Goal: Task Accomplishment & Management: Manage account settings

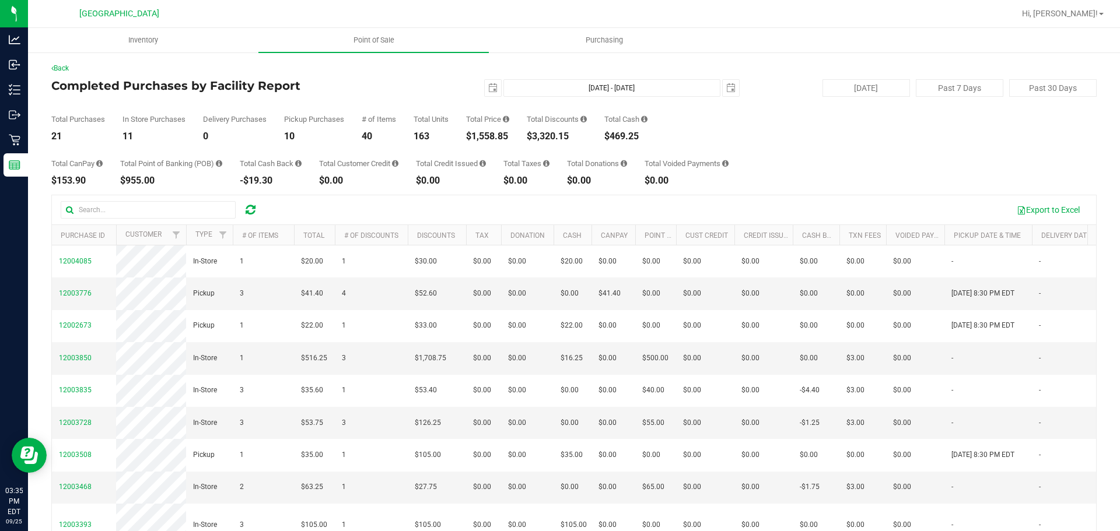
click at [861, 97] on div "Total Purchases 21 In Store Purchases 11 Delivery Purchases 0 Pickup Purchases …" at bounding box center [573, 119] width 1045 height 44
click at [864, 129] on div "Total Purchases 21 In Store Purchases 11 Delivery Purchases 0 Pickup Purchases …" at bounding box center [573, 119] width 1045 height 44
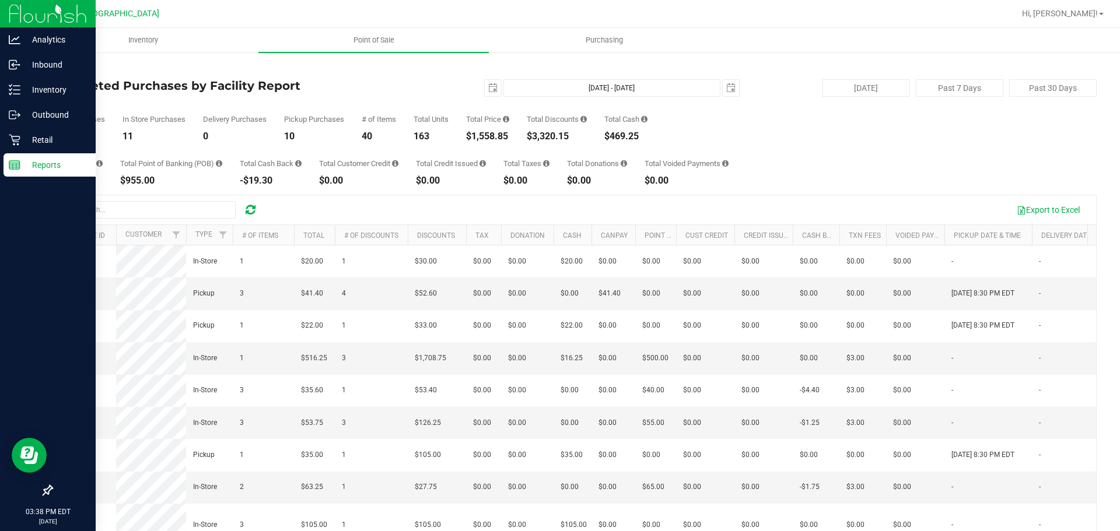
click at [9, 157] on div "Reports" at bounding box center [49, 164] width 92 height 23
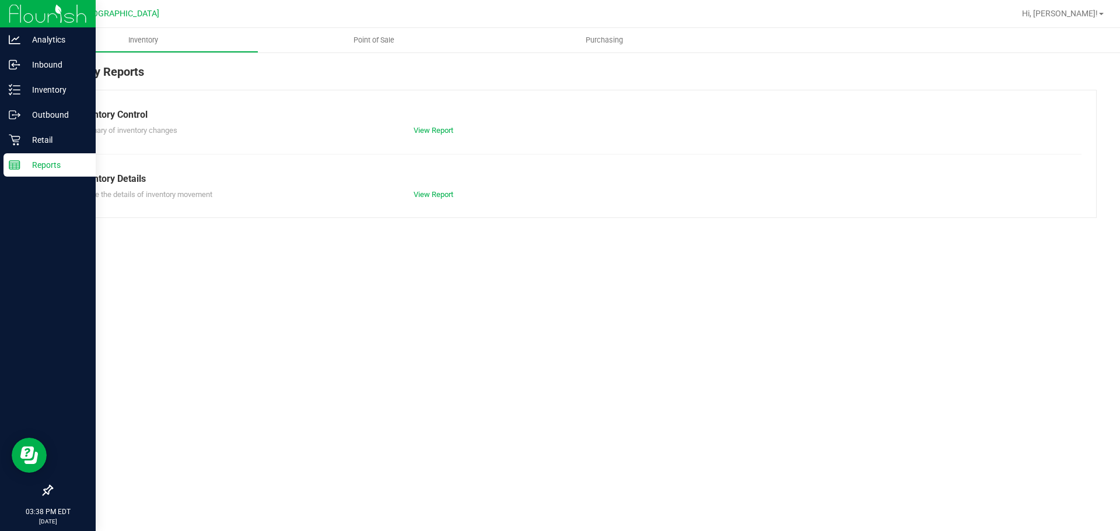
click at [30, 150] on div "Retail" at bounding box center [49, 139] width 92 height 23
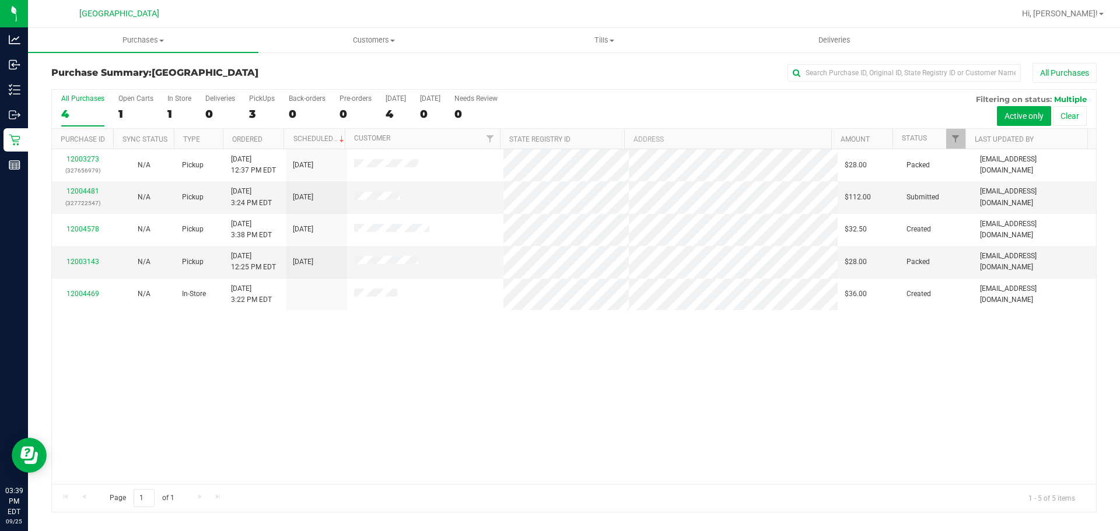
click at [805, 434] on div "12003273 (327656979) N/A Pickup [DATE] 12:37 PM EDT 9/25/2025 $28.00 Packed [EM…" at bounding box center [574, 316] width 1044 height 335
click at [585, 352] on div "12003273 (327656979) N/A Pickup [DATE] 12:37 PM EDT 9/25/2025 $28.00 Packed [EM…" at bounding box center [574, 316] width 1044 height 335
click at [86, 192] on link "12004481" at bounding box center [82, 191] width 33 height 8
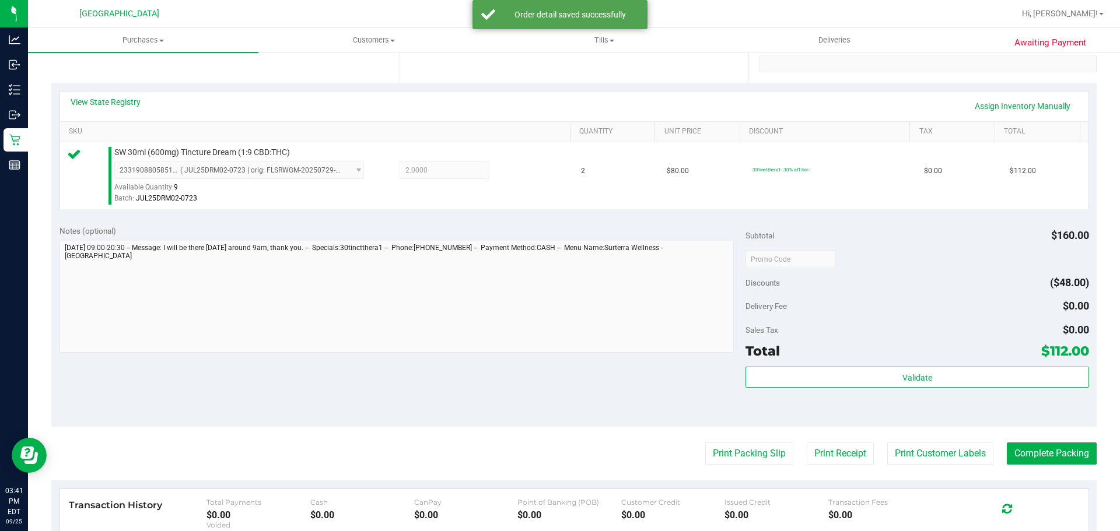
scroll to position [292, 0]
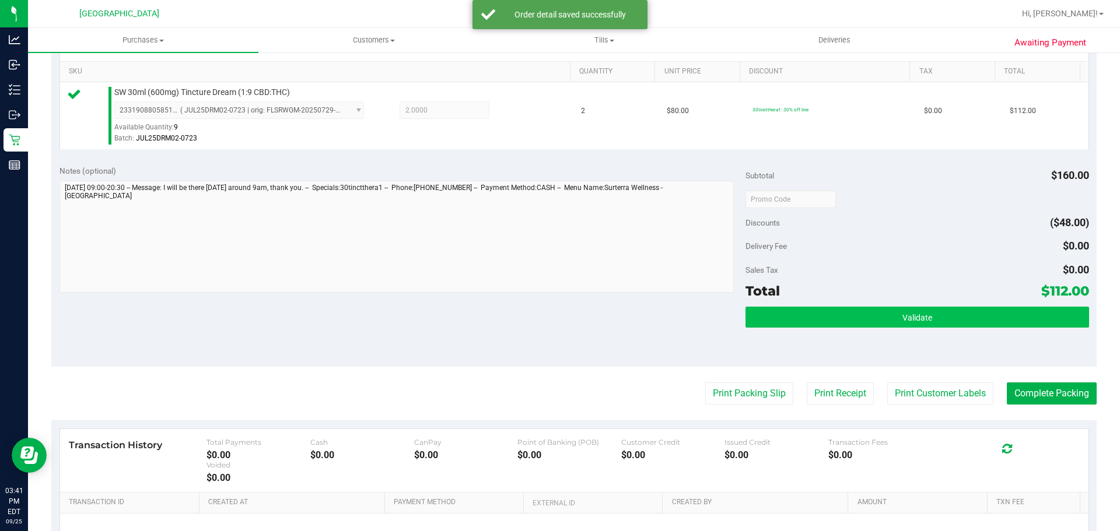
drag, startPoint x: 851, startPoint y: 331, endPoint x: 851, endPoint y: 322, distance: 8.7
click at [851, 331] on div "Validate" at bounding box center [916, 333] width 343 height 52
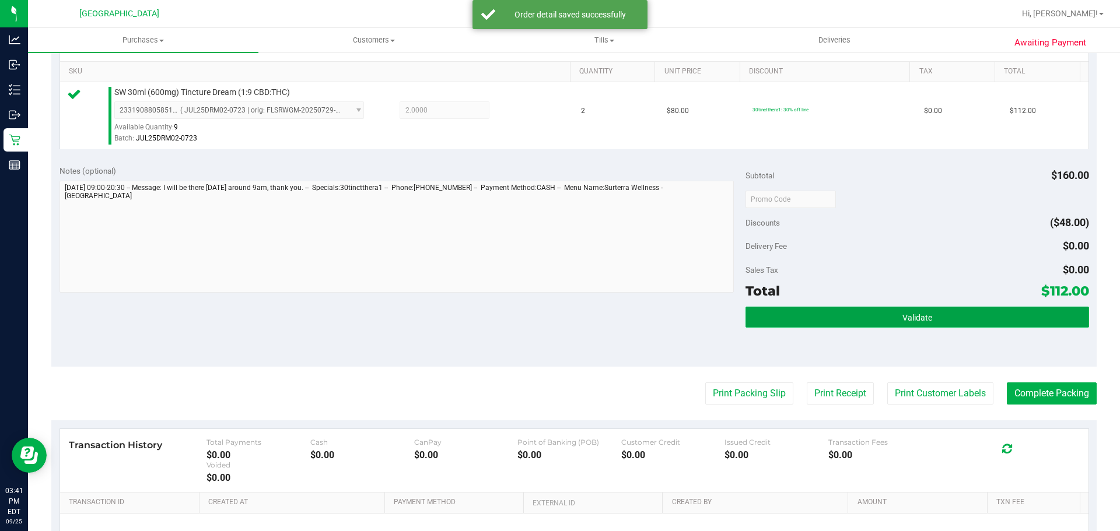
click at [851, 322] on button "Validate" at bounding box center [916, 317] width 343 height 21
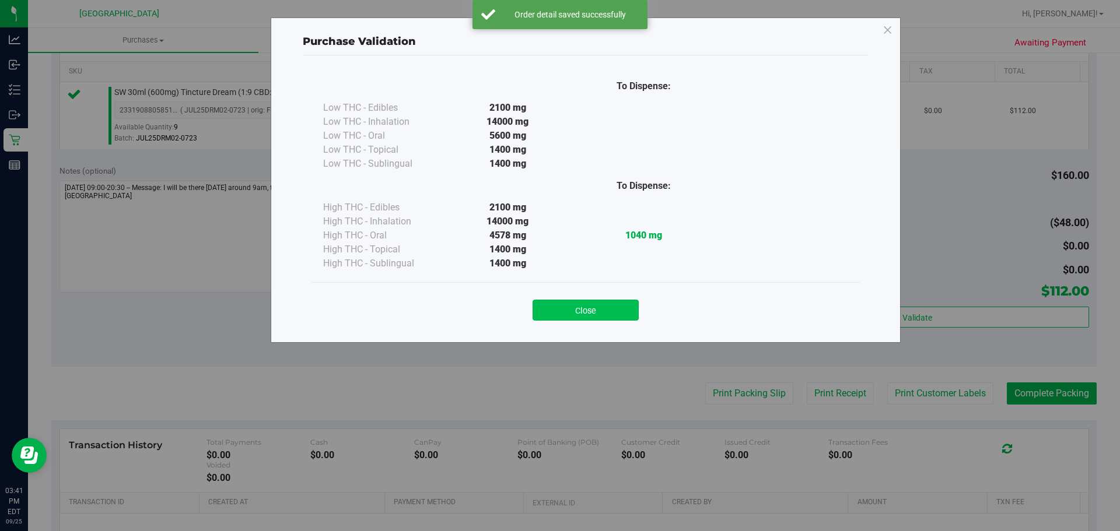
click at [622, 306] on button "Close" at bounding box center [585, 310] width 106 height 21
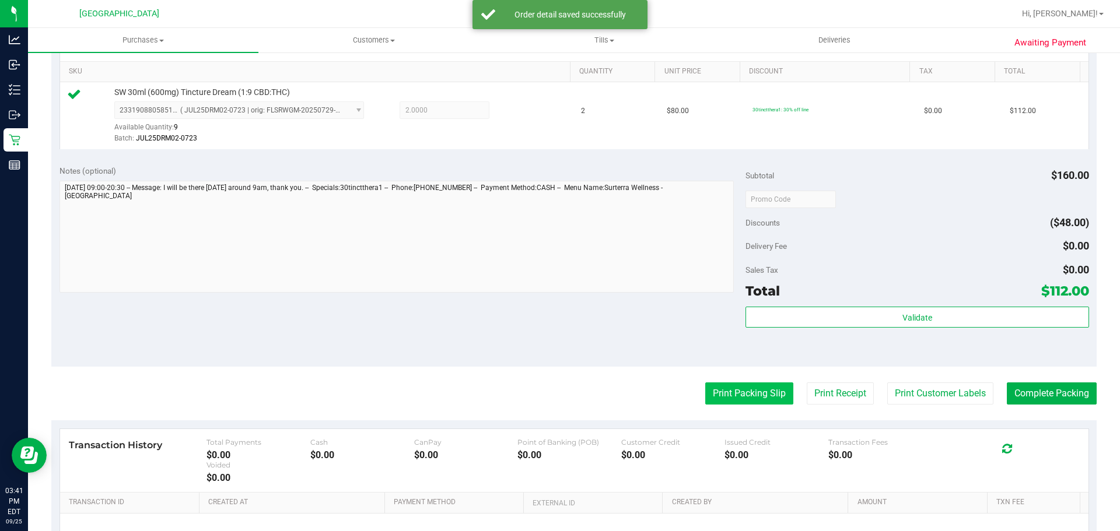
click at [707, 385] on button "Print Packing Slip" at bounding box center [749, 394] width 88 height 22
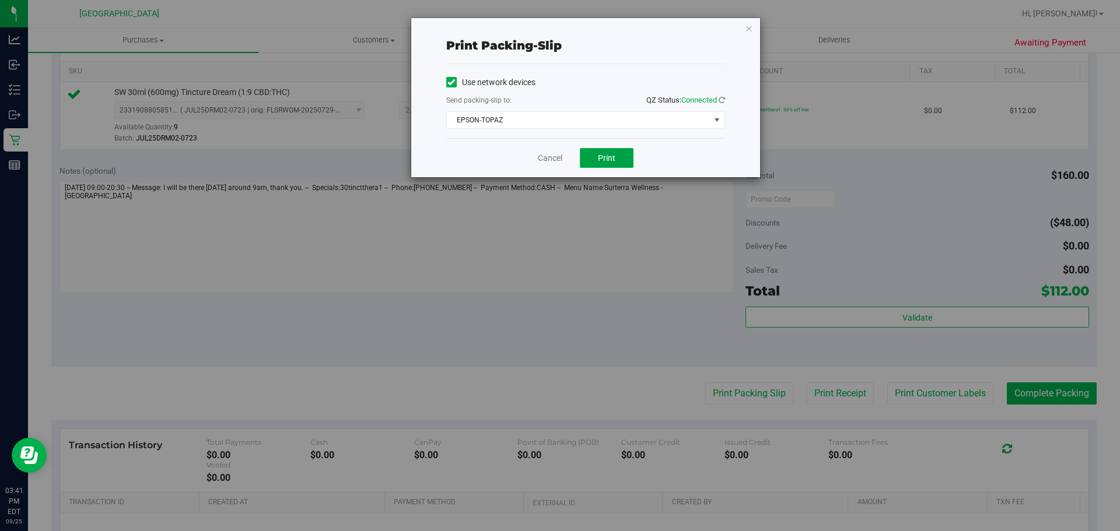
click at [609, 164] on button "Print" at bounding box center [607, 158] width 54 height 20
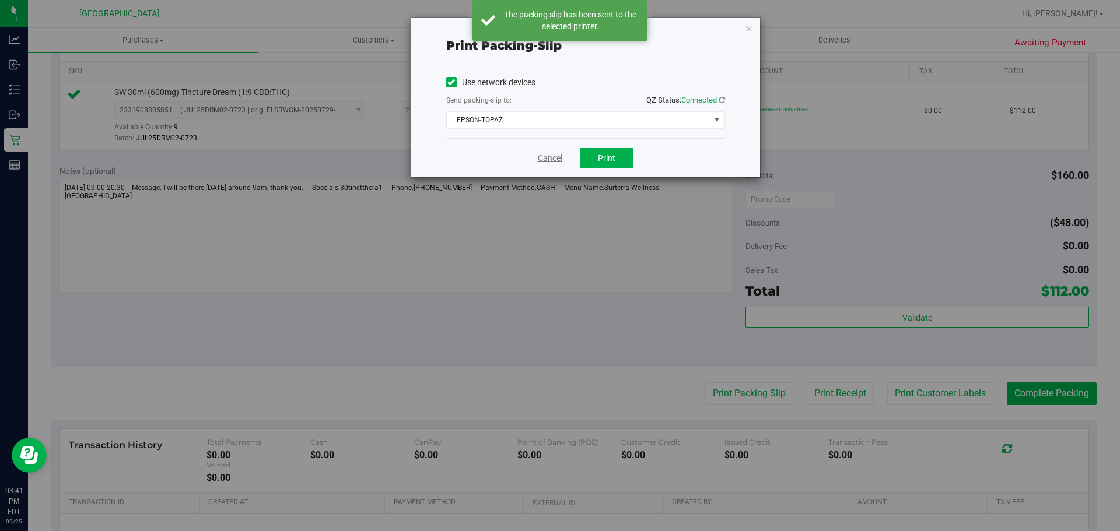
click at [552, 162] on link "Cancel" at bounding box center [550, 158] width 24 height 12
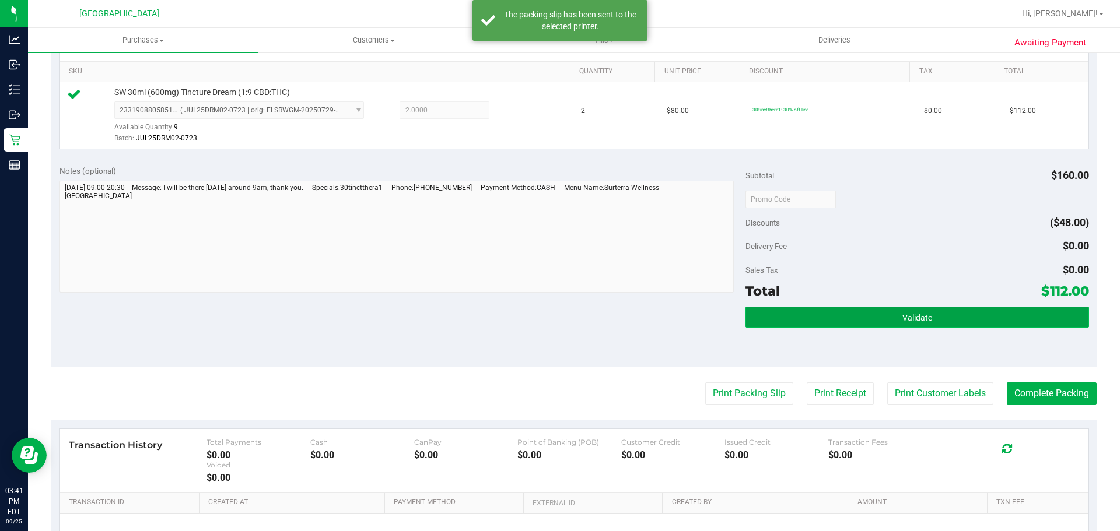
click at [825, 312] on button "Validate" at bounding box center [916, 317] width 343 height 21
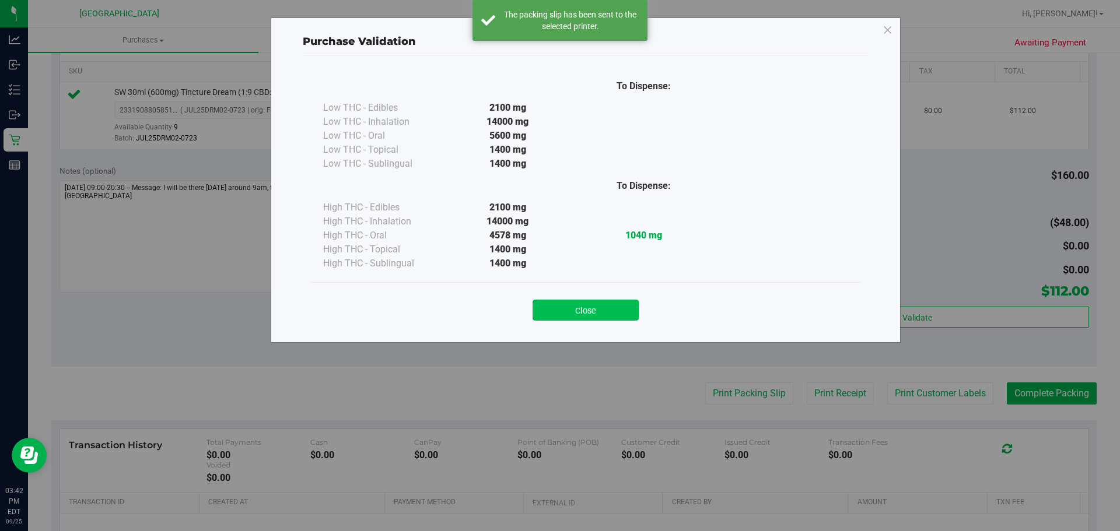
click at [598, 303] on button "Close" at bounding box center [585, 310] width 106 height 21
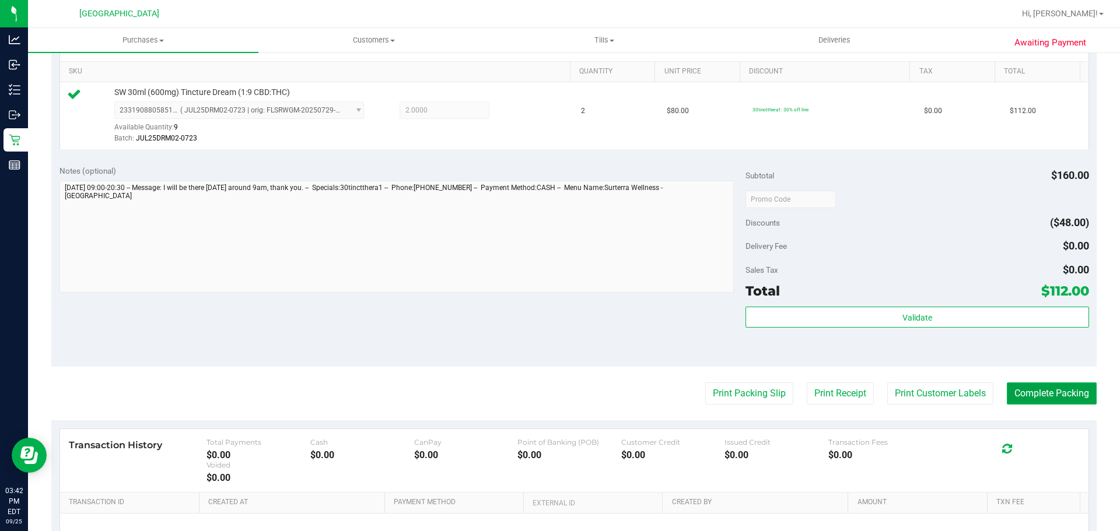
click at [1051, 383] on button "Complete Packing" at bounding box center [1052, 394] width 90 height 22
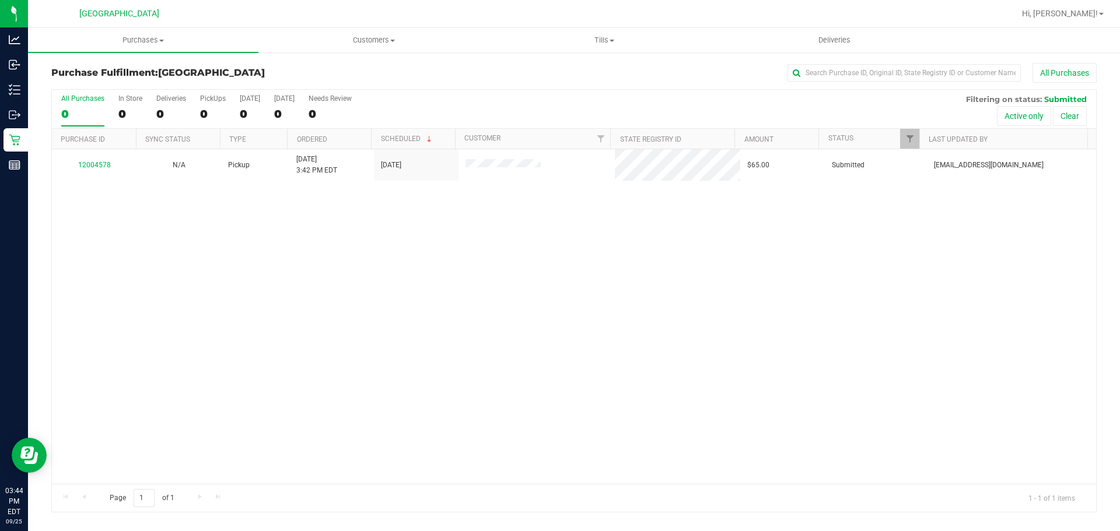
click at [33, 341] on div "Purchase Fulfillment: [GEOGRAPHIC_DATA] All Purchases All Purchases 0 In Store …" at bounding box center [574, 287] width 1092 height 473
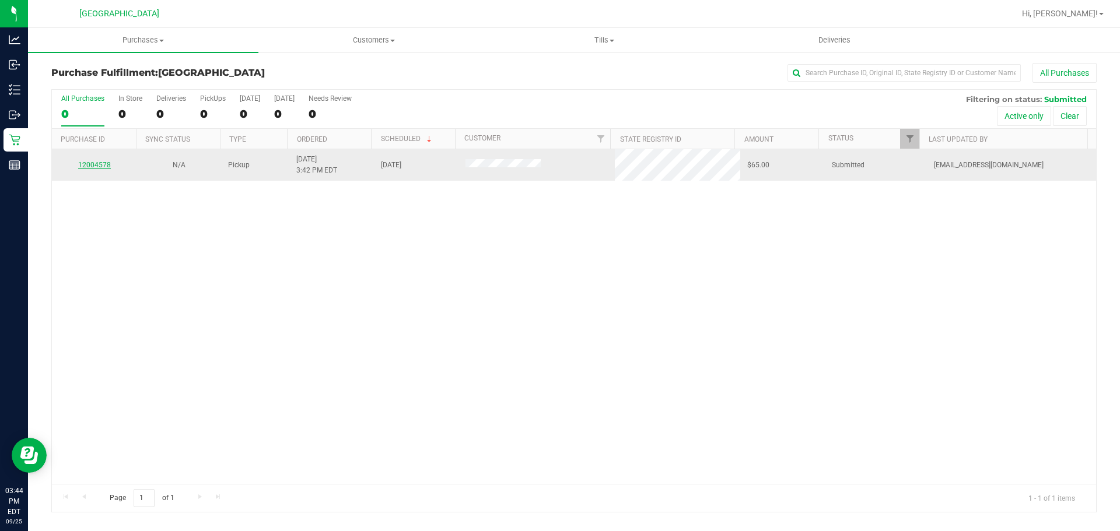
click at [91, 169] on link "12004578" at bounding box center [94, 165] width 33 height 8
click at [101, 169] on link "12004578" at bounding box center [94, 165] width 33 height 8
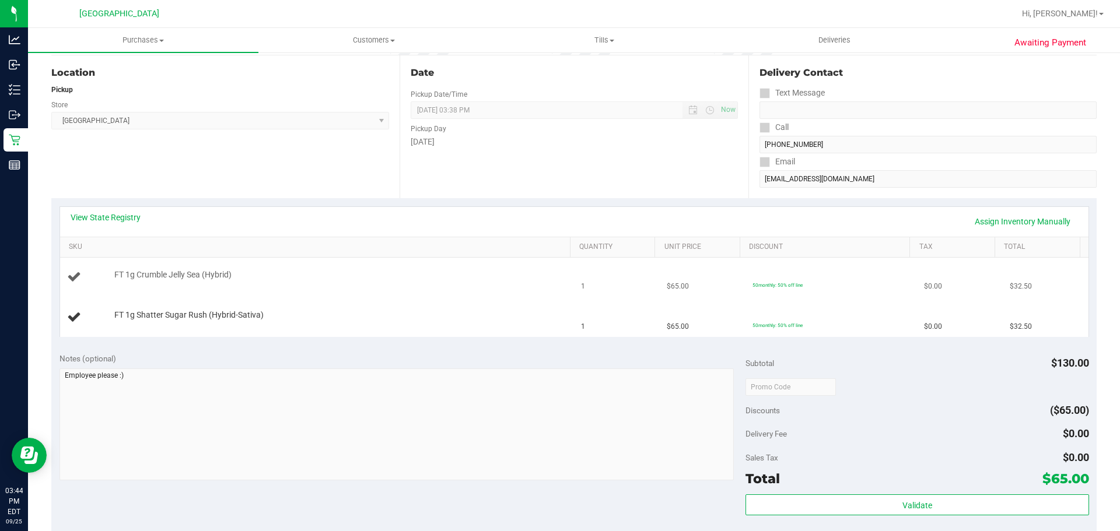
scroll to position [117, 0]
click at [1064, 12] on span "Hi, [PERSON_NAME]!" at bounding box center [1060, 13] width 76 height 9
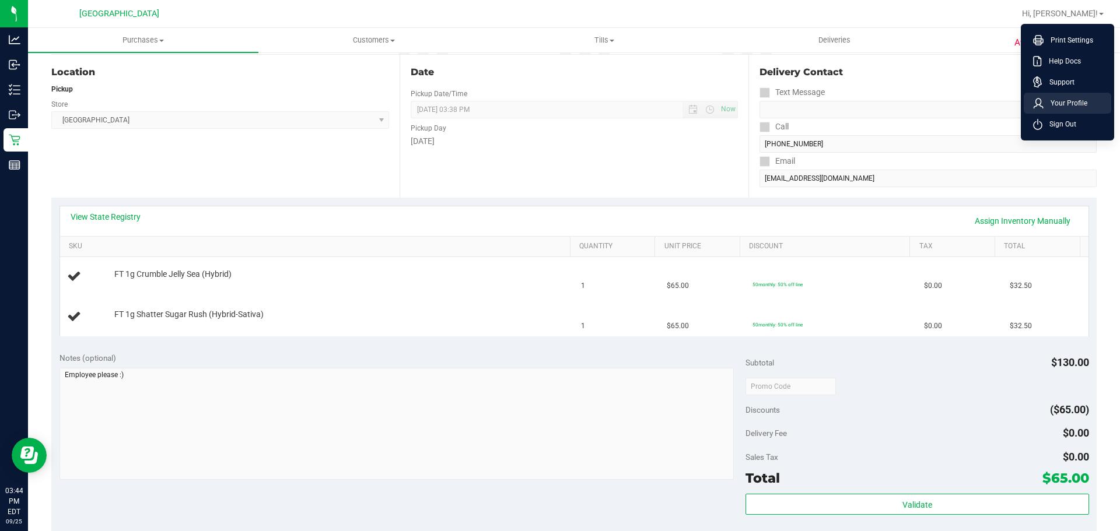
click at [1074, 112] on li "Your Profile" at bounding box center [1066, 103] width 87 height 21
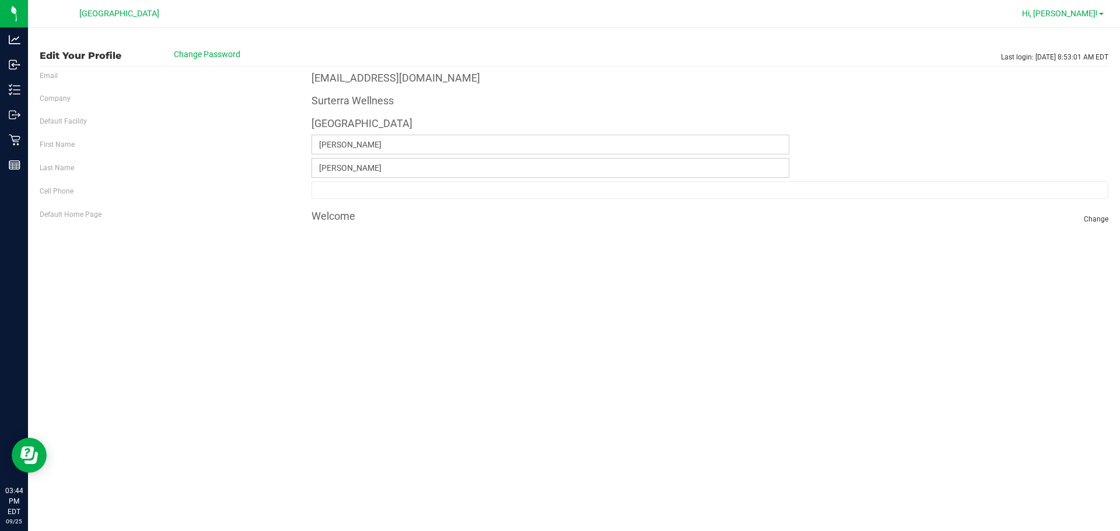
click at [1066, 15] on span "Hi, [PERSON_NAME]!" at bounding box center [1060, 13] width 76 height 9
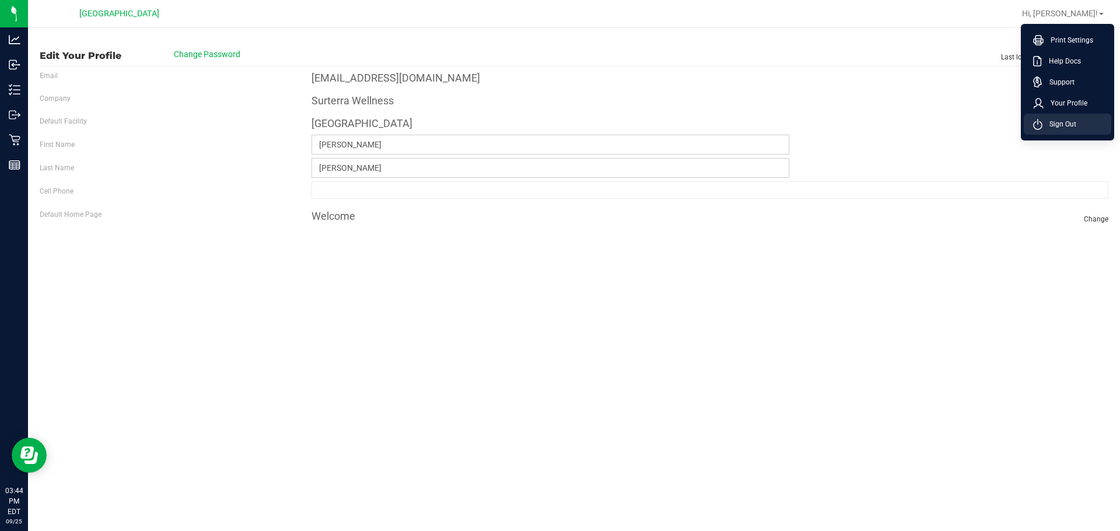
click at [1079, 119] on li "Sign Out" at bounding box center [1066, 124] width 87 height 21
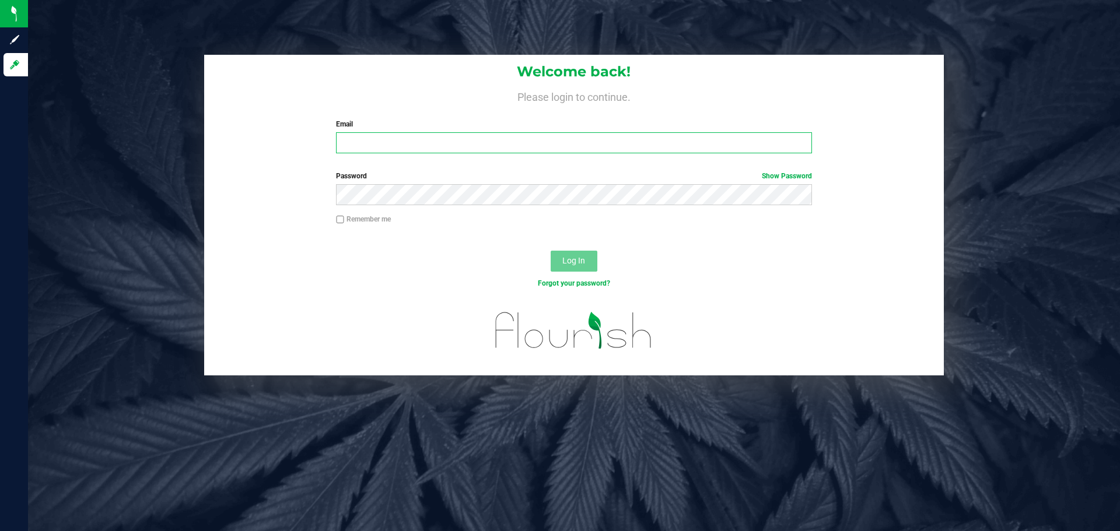
click at [449, 143] on input "Email" at bounding box center [573, 142] width 475 height 21
type input "[EMAIL_ADDRESS][DOMAIN_NAME]"
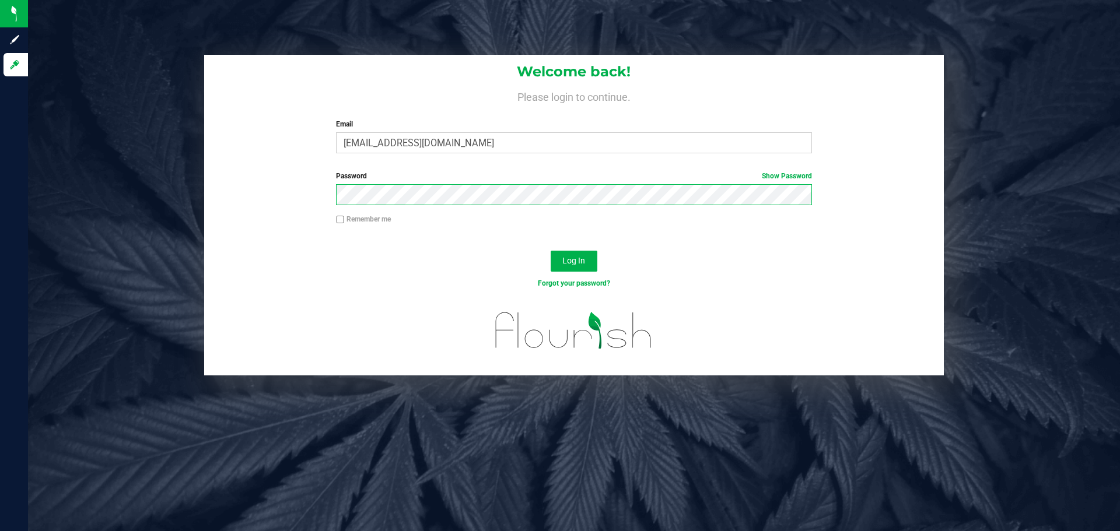
click at [551, 251] on button "Log In" at bounding box center [574, 261] width 47 height 21
